Goal: Information Seeking & Learning: Learn about a topic

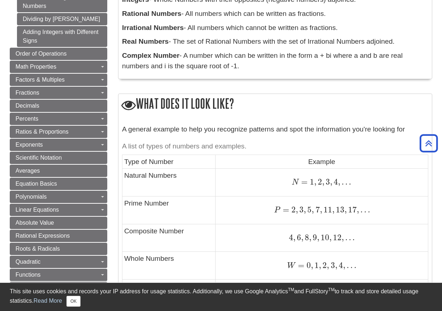
scroll to position [253, 0]
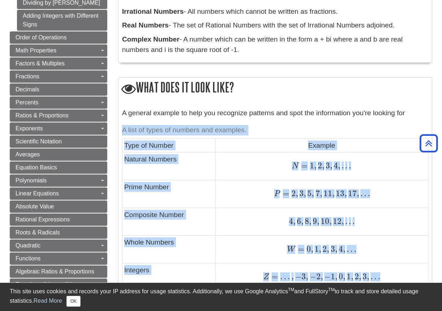
drag, startPoint x: 122, startPoint y: 130, endPoint x: 387, endPoint y: 264, distance: 296.9
click at [380, 275] on table "A list of types of numbers and examples. Type of Number Example Natural Numbers…" at bounding box center [275, 269] width 306 height 295
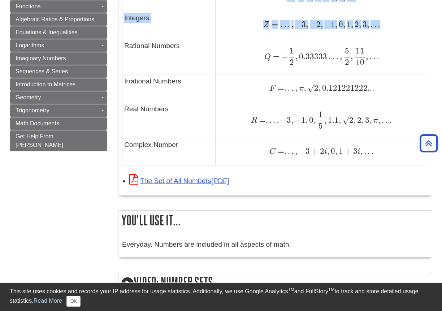
scroll to position [505, 0]
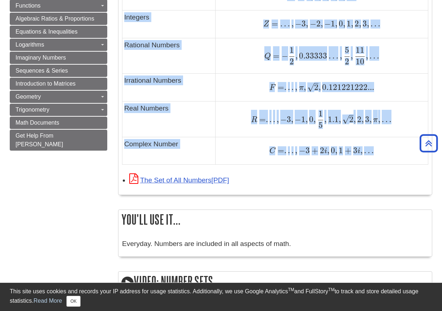
copy table "A list of types of numbers and examples. Type of Number Example Natural Numbers…"
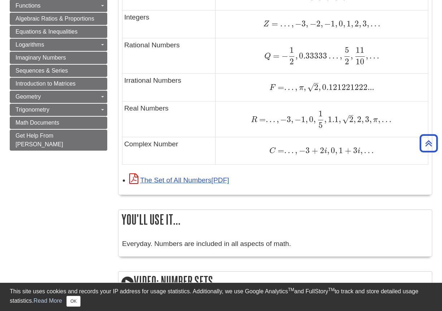
click at [74, 170] on div "Menu Home Basic Operations Negative Numbers Number Sets What does it mean? What…" at bounding box center [220, 18] width 433 height 885
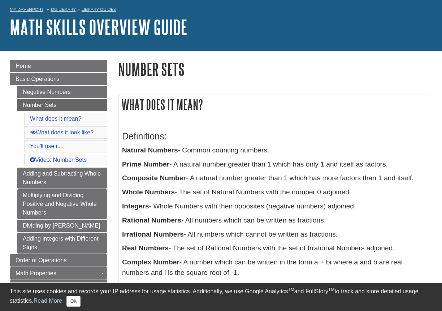
scroll to position [0, 0]
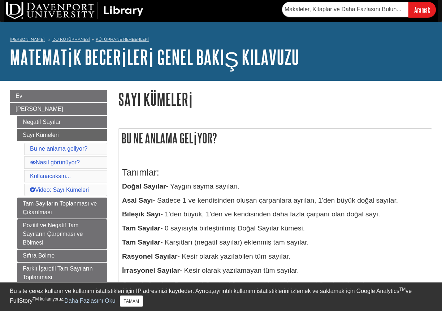
click at [230, 160] on div "Tanımlar: Doğal Sayılar - Yaygın sayma sayıları. Asal Sayı - Sadece 1 ve kendis…" at bounding box center [275, 233] width 306 height 147
click at [19, 110] on font "[PERSON_NAME]" at bounding box center [40, 109] width 48 height 6
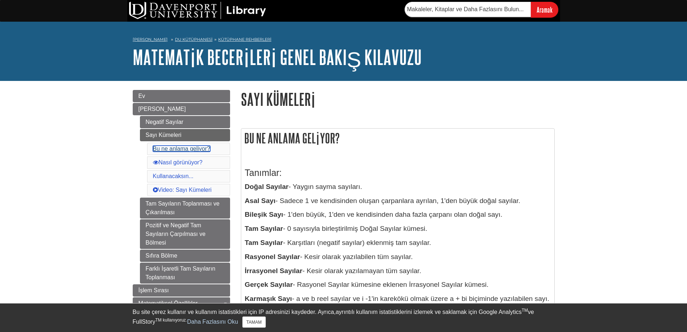
click at [168, 149] on font "Bu ne anlama geliyor?" at bounding box center [181, 148] width 57 height 6
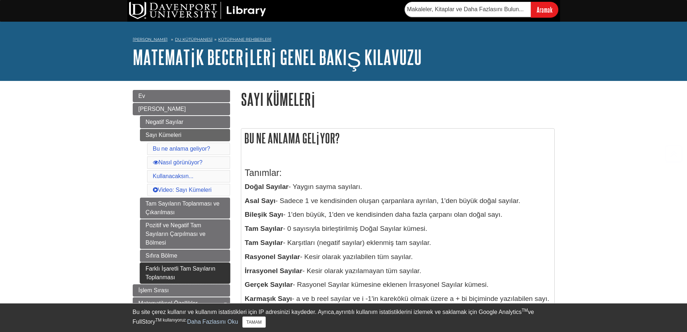
scroll to position [128, 0]
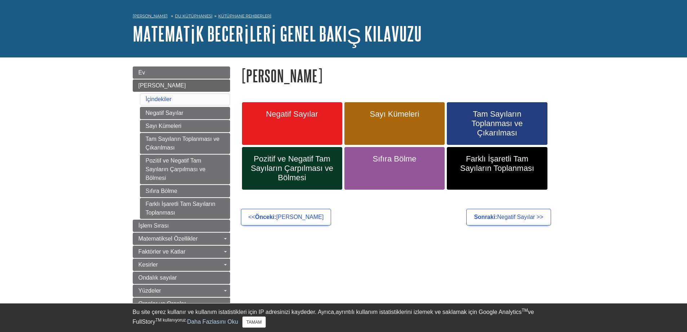
scroll to position [36, 0]
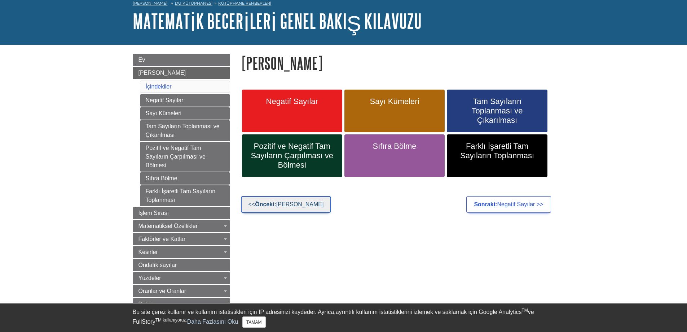
click at [267, 207] on font "Önceki:" at bounding box center [265, 204] width 21 height 6
click at [158, 87] on font "İçindekiler" at bounding box center [159, 86] width 26 height 6
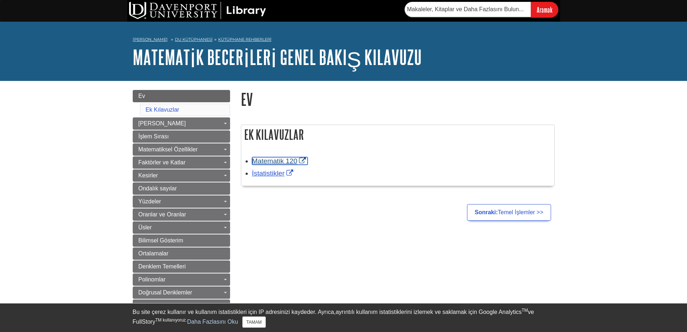
click at [283, 162] on font "Matematik 120" at bounding box center [274, 161] width 45 height 8
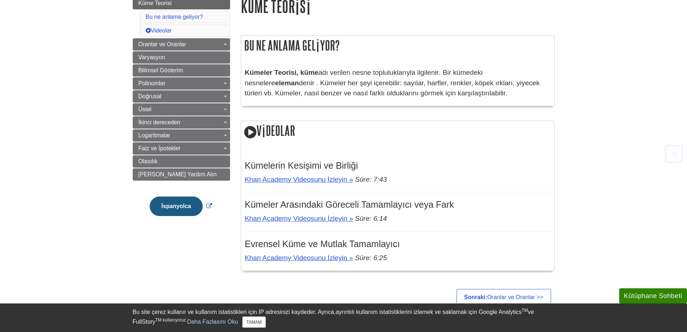
scroll to position [108, 0]
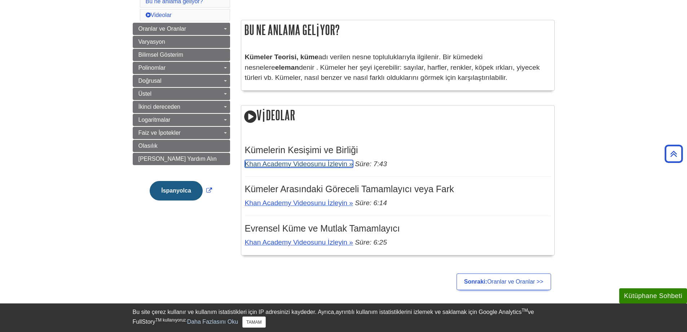
click at [327, 163] on font "Khan Academy Videosunu İzleyin »" at bounding box center [299, 164] width 108 height 8
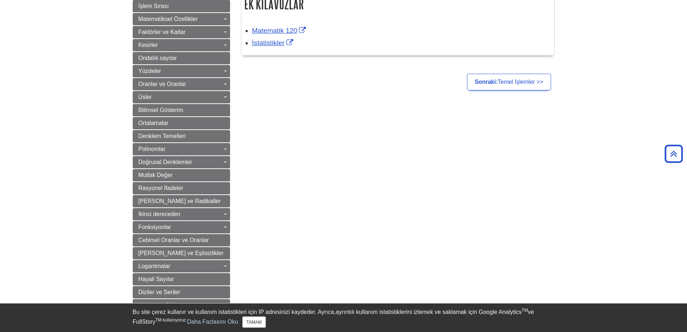
scroll to position [91, 0]
